Goal: Information Seeking & Learning: Learn about a topic

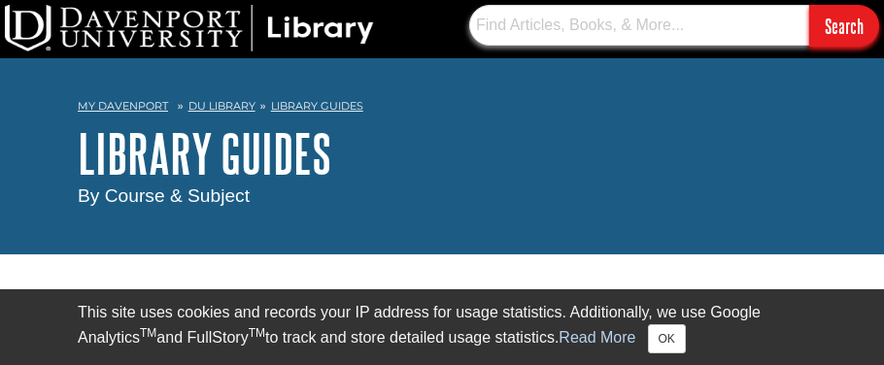
click at [550, 22] on input "text" at bounding box center [639, 25] width 340 height 41
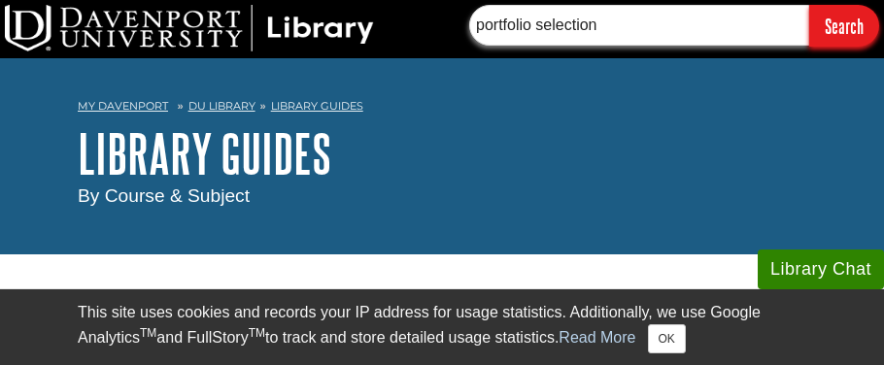
type input "portfolio selection"
click at [855, 28] on input "Search" at bounding box center [844, 26] width 70 height 42
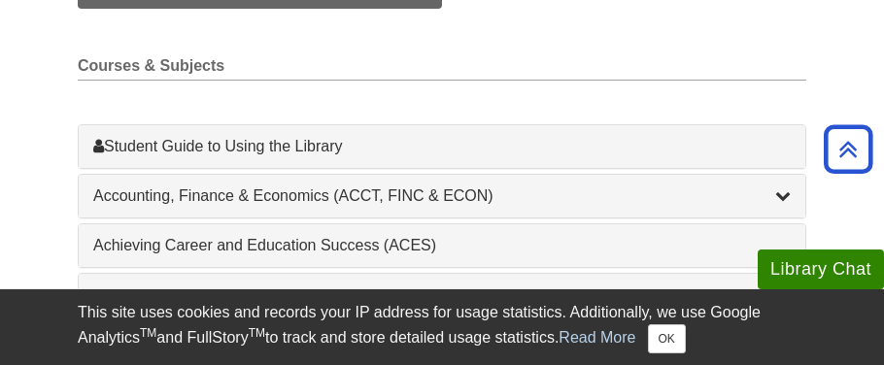
scroll to position [538, 0]
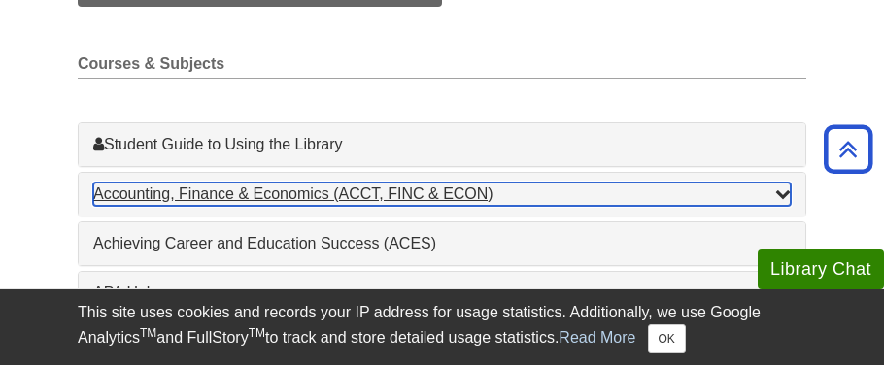
click at [269, 194] on div "Accounting, Finance & Economics (ACCT, FINC & ECON) , 4 guides" at bounding box center [441, 194] width 697 height 23
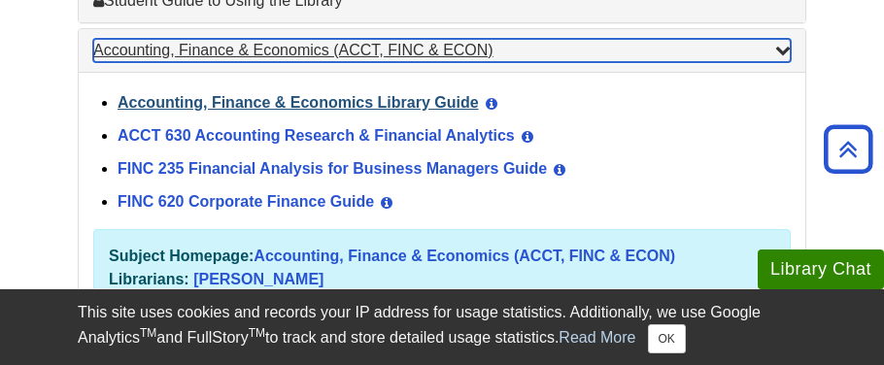
scroll to position [684, 0]
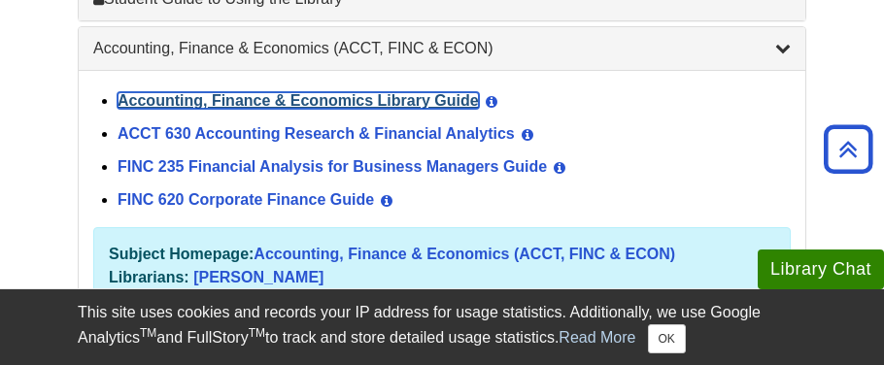
click at [253, 100] on link "Accounting, Finance & Economics Library Guide" at bounding box center [298, 100] width 361 height 17
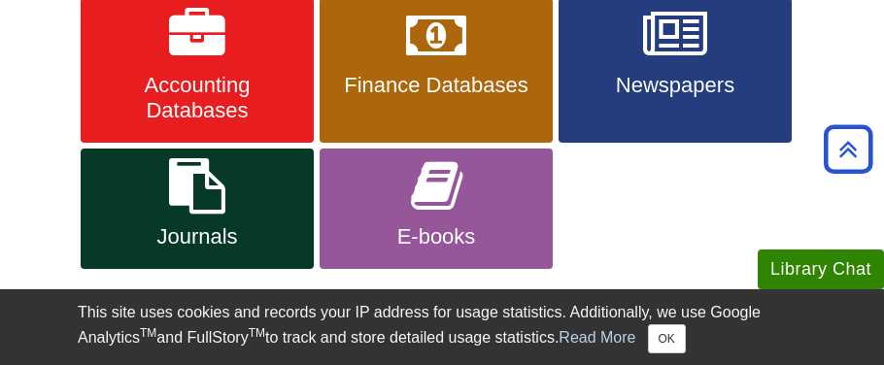
scroll to position [455, 0]
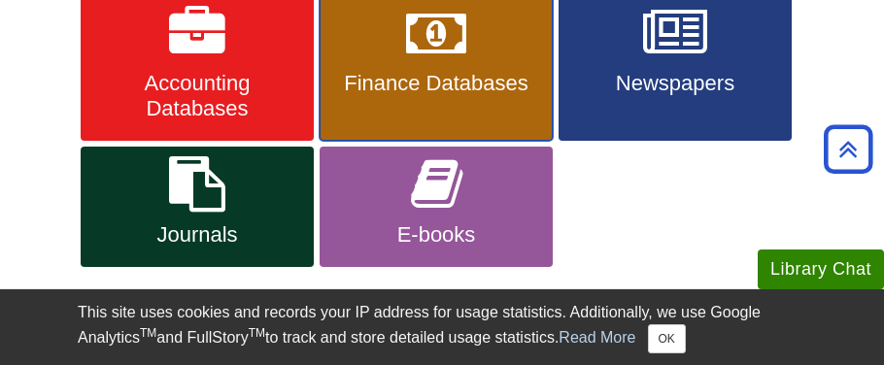
click at [497, 98] on link "Finance Databases" at bounding box center [436, 69] width 233 height 146
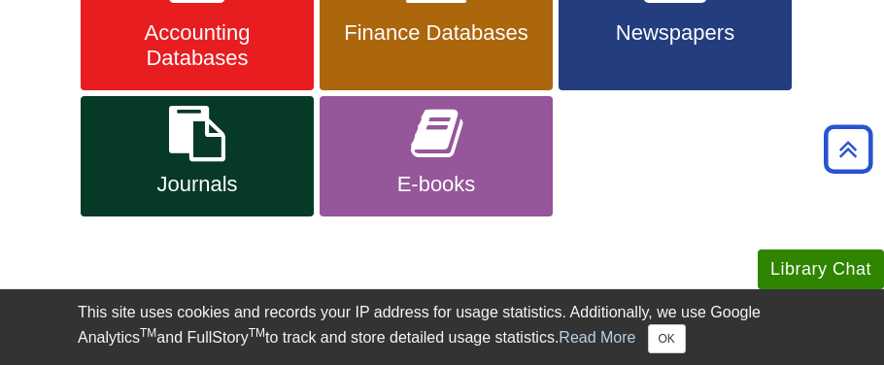
scroll to position [506, 0]
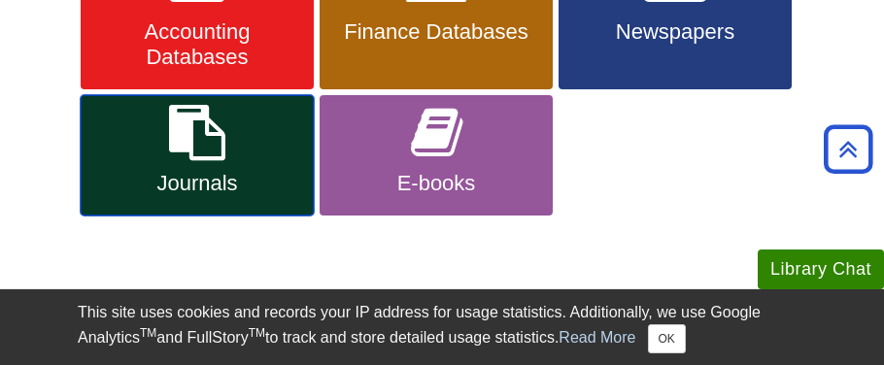
click at [279, 164] on link "Journals" at bounding box center [197, 155] width 233 height 120
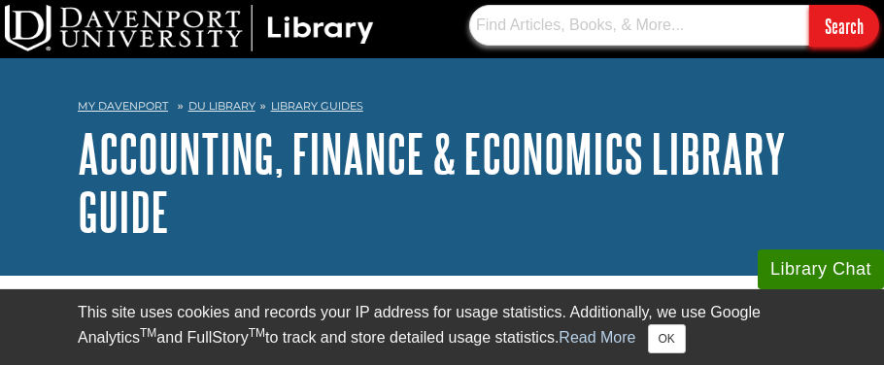
click at [505, 26] on input "text" at bounding box center [639, 25] width 340 height 41
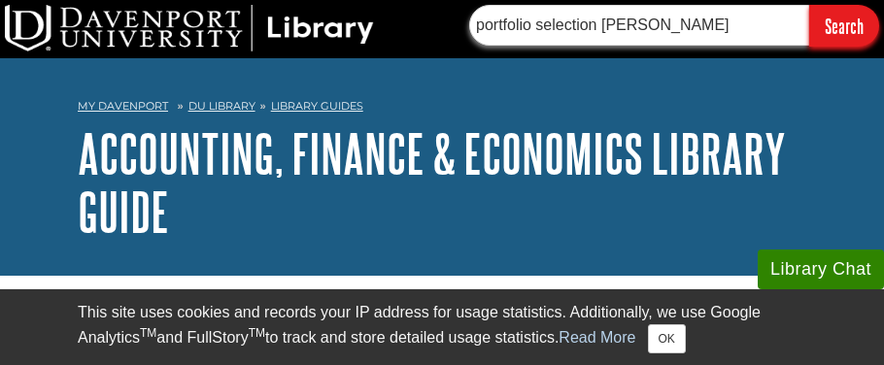
type input "portfolio selection harry markowitz"
click at [809, 5] on input "Search" at bounding box center [844, 26] width 70 height 42
